Goal: Transaction & Acquisition: Purchase product/service

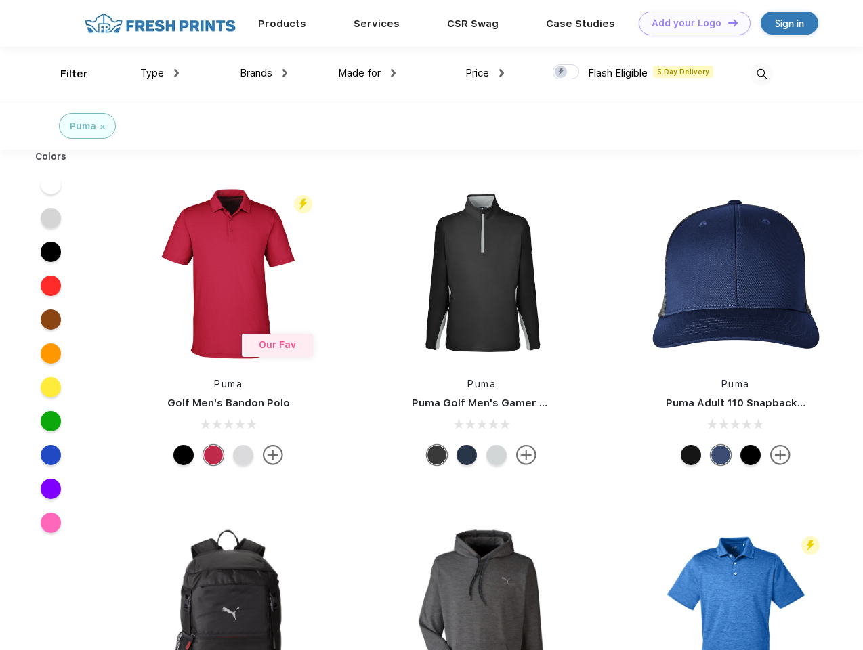
click at [689, 23] on link "Add your Logo Design Tool" at bounding box center [695, 24] width 112 height 24
click at [0, 0] on div "Design Tool" at bounding box center [0, 0] width 0 height 0
click at [727, 22] on link "Add your Logo Design Tool" at bounding box center [695, 24] width 112 height 24
click at [65, 74] on div "Filter" at bounding box center [74, 74] width 28 height 16
click at [160, 73] on span "Type" at bounding box center [152, 73] width 24 height 12
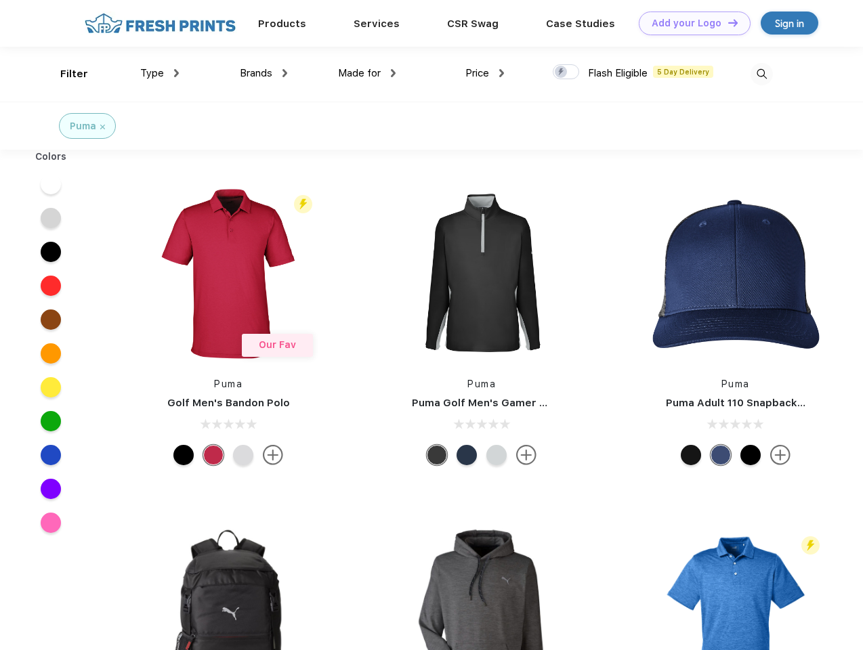
click at [263, 73] on span "Brands" at bounding box center [256, 73] width 33 height 12
click at [367, 73] on span "Made for" at bounding box center [359, 73] width 43 height 12
click at [485, 73] on span "Price" at bounding box center [477, 73] width 24 height 12
click at [566, 72] on div at bounding box center [566, 71] width 26 height 15
click at [561, 72] on input "checkbox" at bounding box center [557, 68] width 9 height 9
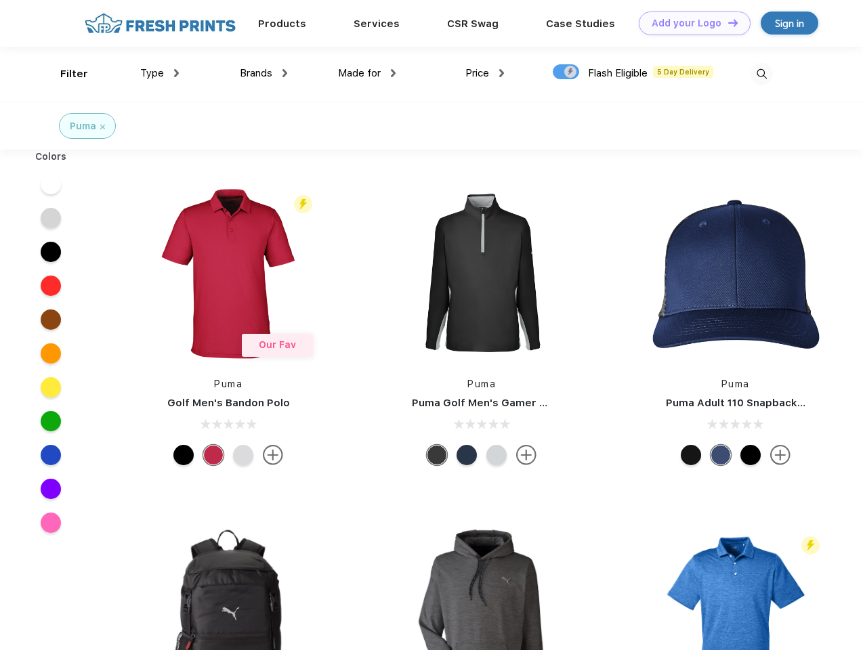
click at [761, 74] on img at bounding box center [761, 74] width 22 height 22
